Goal: Task Accomplishment & Management: Manage account settings

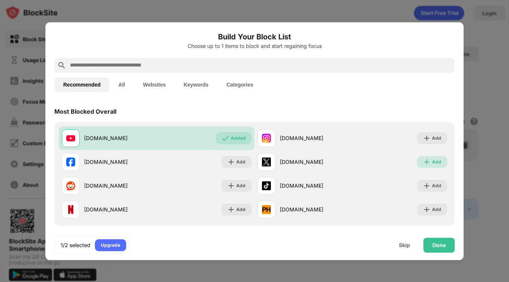
click at [426, 158] on div "Add" at bounding box center [432, 162] width 30 height 12
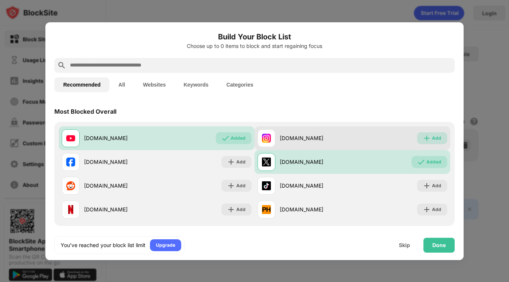
click at [426, 140] on div "Add" at bounding box center [432, 138] width 30 height 12
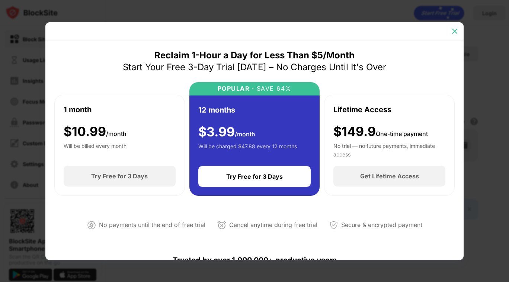
click at [455, 28] on img at bounding box center [454, 31] width 7 height 7
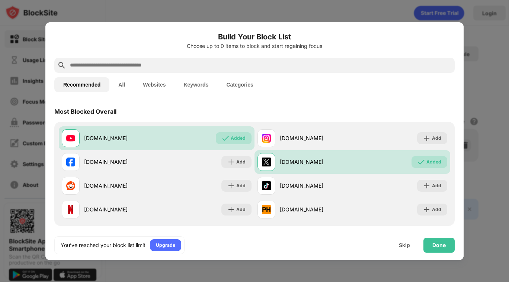
click at [148, 84] on button "Websites" at bounding box center [154, 84] width 41 height 15
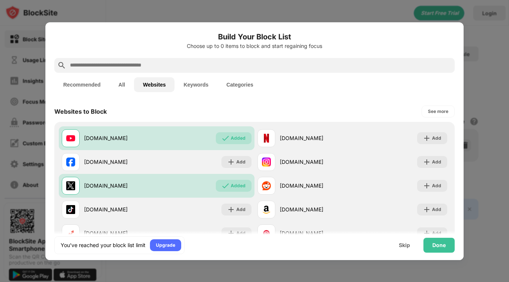
click at [192, 81] on button "Keywords" at bounding box center [196, 84] width 43 height 15
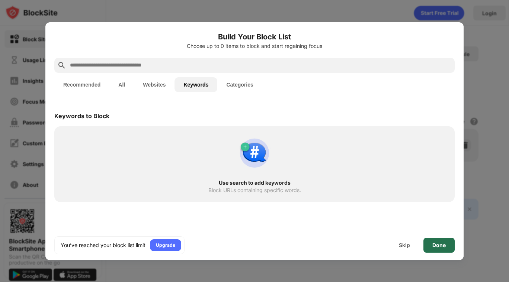
click at [436, 241] on div "Done" at bounding box center [438, 245] width 31 height 15
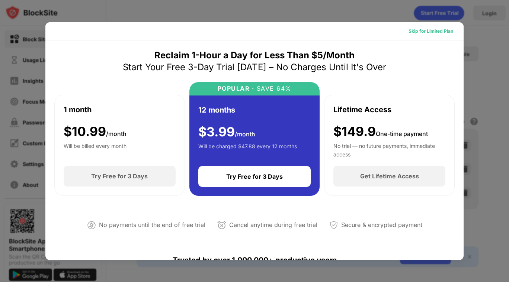
click at [436, 26] on div "Skip for Limited Plan" at bounding box center [431, 31] width 57 height 12
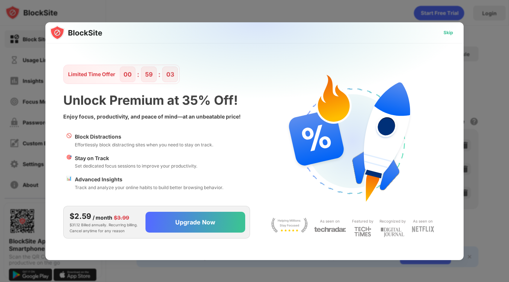
click at [447, 32] on div "Skip" at bounding box center [449, 32] width 10 height 7
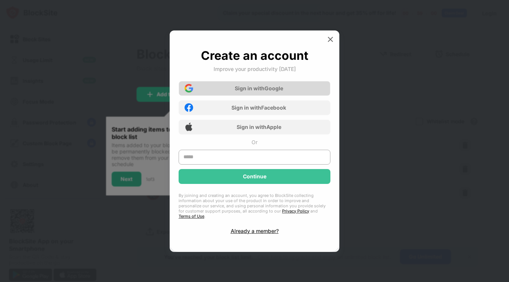
click at [298, 94] on div "Sign in with Google" at bounding box center [255, 88] width 152 height 15
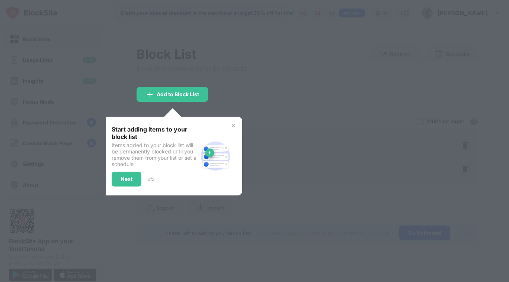
click at [231, 127] on img at bounding box center [233, 126] width 6 height 6
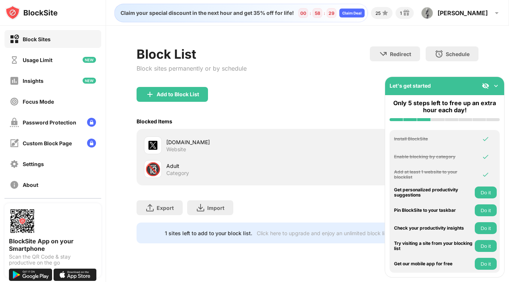
click at [495, 86] on img at bounding box center [495, 85] width 7 height 7
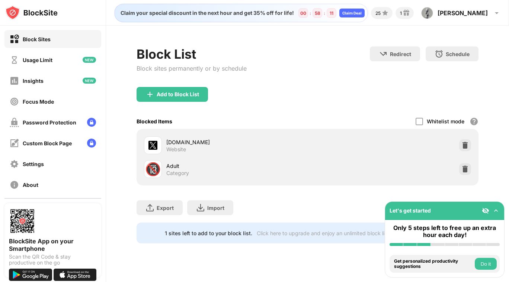
drag, startPoint x: 486, startPoint y: 1, endPoint x: 350, endPoint y: 45, distance: 142.7
click at [350, 45] on div "Block List Block sites permanently or by schedule Redirect Choose a site to be …" at bounding box center [307, 145] width 403 height 239
